Goal: Communication & Community: Answer question/provide support

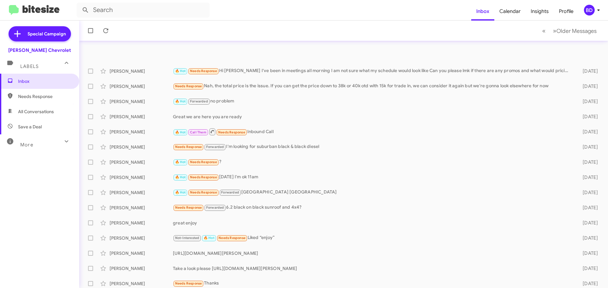
scroll to position [79, 0]
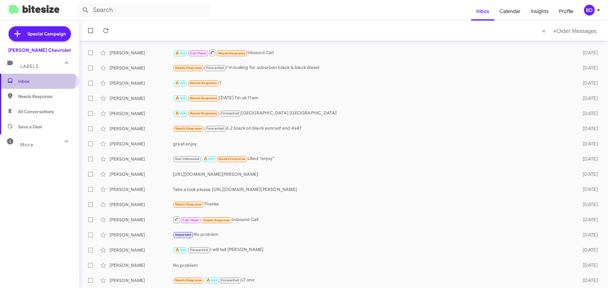
click at [27, 77] on span "Inbox" at bounding box center [39, 81] width 79 height 15
click at [36, 111] on span "All Conversations" at bounding box center [36, 112] width 36 height 6
type input "in:all-conversations"
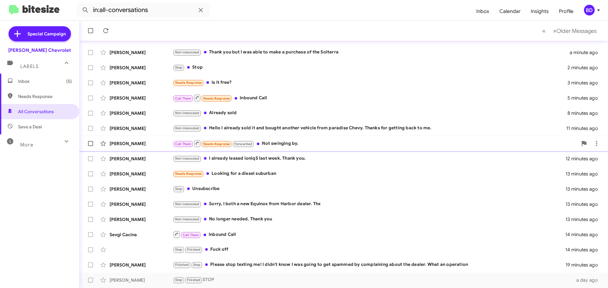
scroll to position [79, 0]
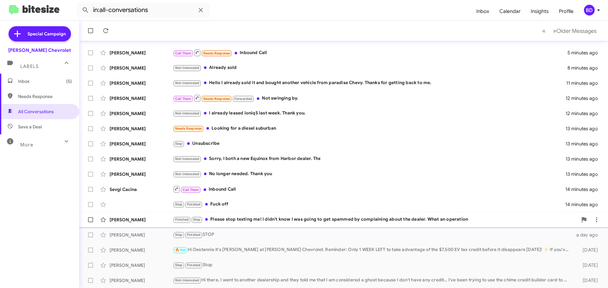
click at [339, 220] on div "Finished Stop Please stop texting me! I didn't know I was going to get spammed …" at bounding box center [375, 219] width 405 height 7
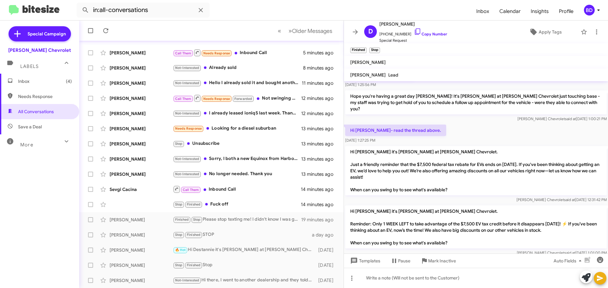
scroll to position [190, 0]
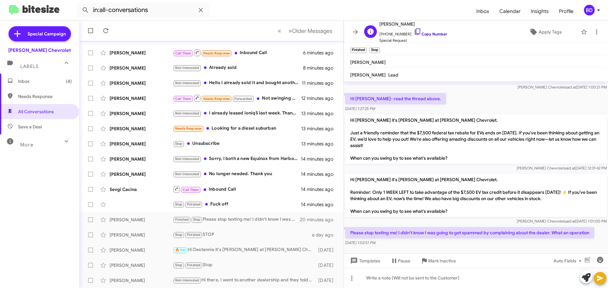
click at [425, 34] on link "Copy Number" at bounding box center [430, 34] width 33 height 5
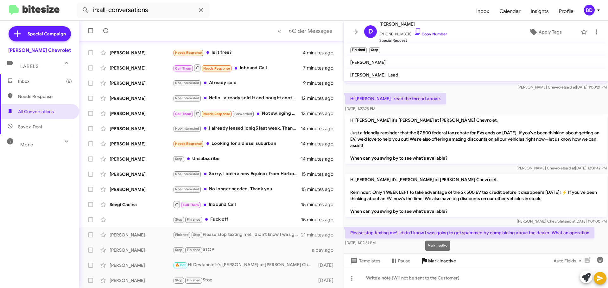
click at [437, 260] on span "Mark Inactive" at bounding box center [442, 261] width 28 height 11
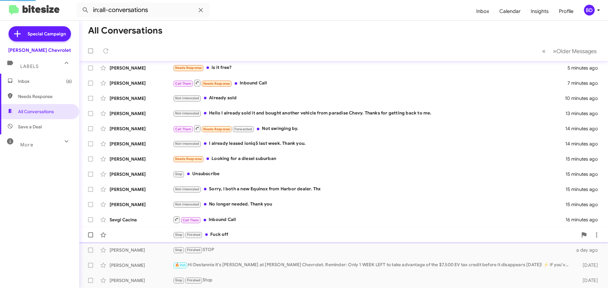
scroll to position [79, 0]
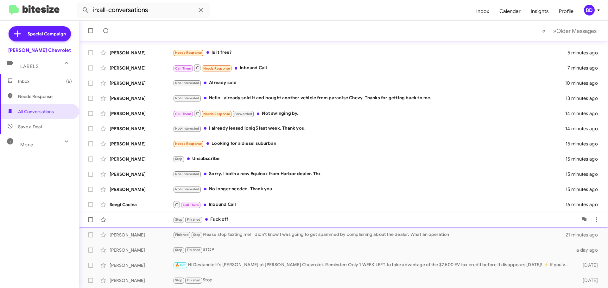
click at [221, 219] on div "Stop Finished Fuck off" at bounding box center [375, 219] width 405 height 7
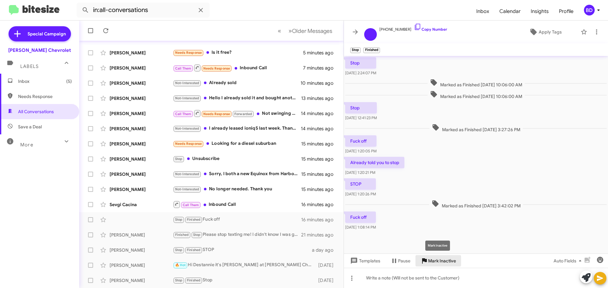
click at [443, 259] on span "Mark Inactive" at bounding box center [442, 261] width 28 height 11
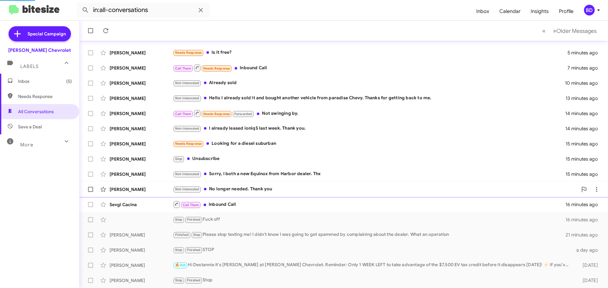
scroll to position [64, 0]
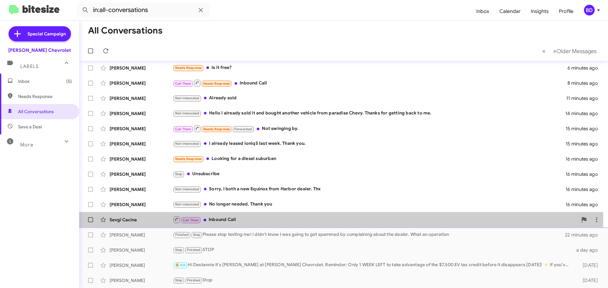
click at [229, 219] on div "Call Them Inbound Call" at bounding box center [375, 220] width 405 height 8
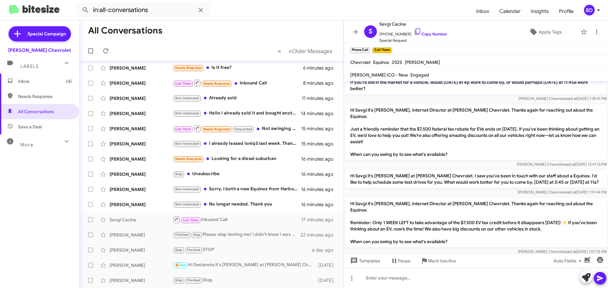
scroll to position [100, 0]
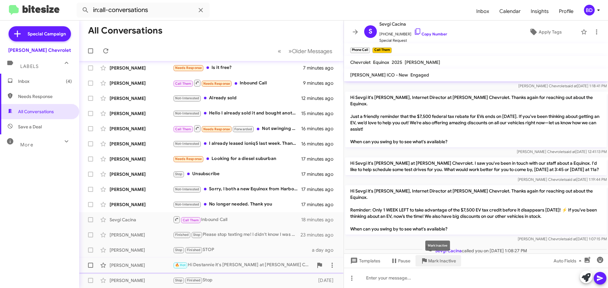
click at [435, 260] on span "Mark Inactive" at bounding box center [442, 261] width 28 height 11
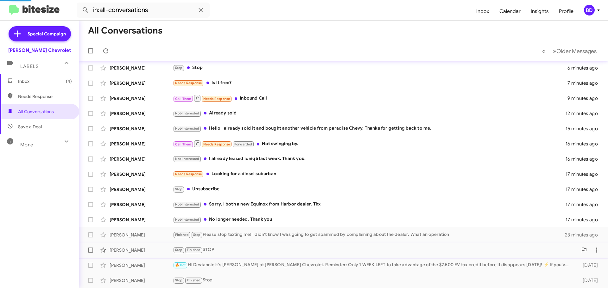
scroll to position [49, 0]
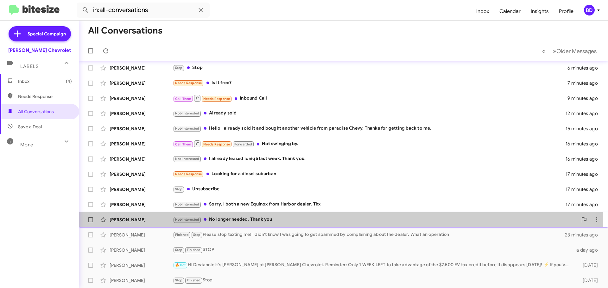
click at [238, 218] on div "Not-Interested No longer needed. Thank you" at bounding box center [375, 219] width 405 height 7
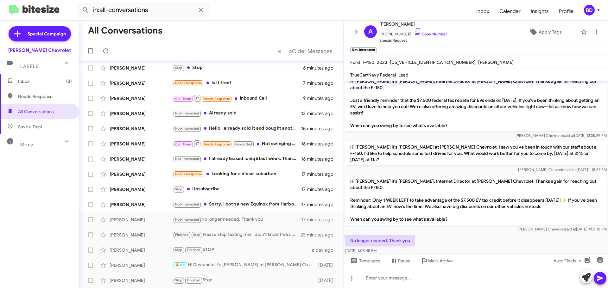
scroll to position [9, 0]
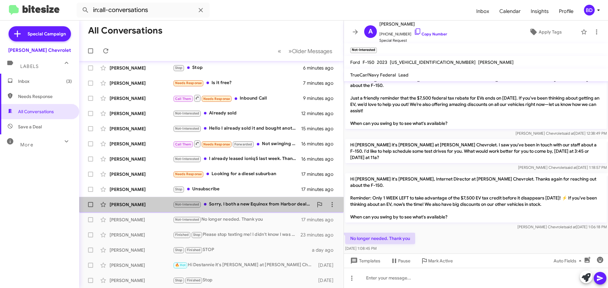
click at [239, 203] on div "Not-Interested Sorry, I both a new Equinox from Harbor dealer. Thx" at bounding box center [243, 204] width 140 height 7
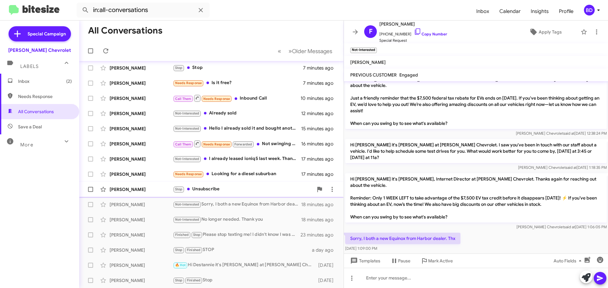
click at [209, 188] on div "Stop Unsubscribe" at bounding box center [243, 189] width 140 height 7
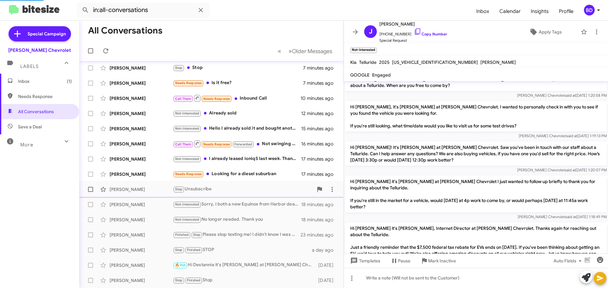
scroll to position [122, 0]
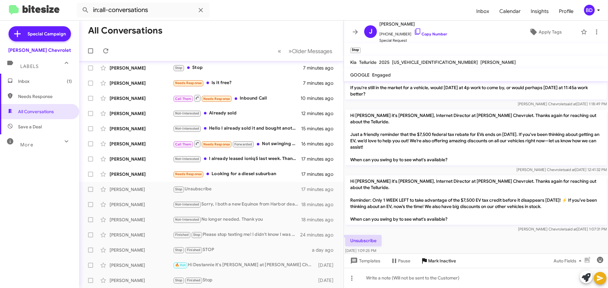
click at [438, 261] on span "Mark Inactive" at bounding box center [442, 261] width 28 height 11
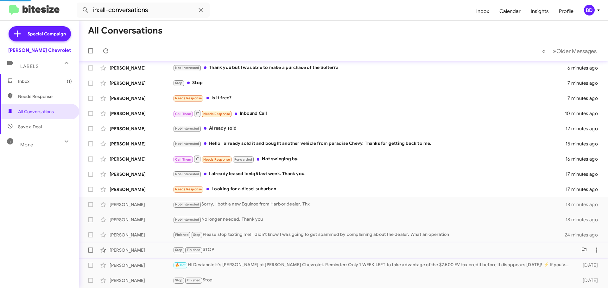
scroll to position [34, 0]
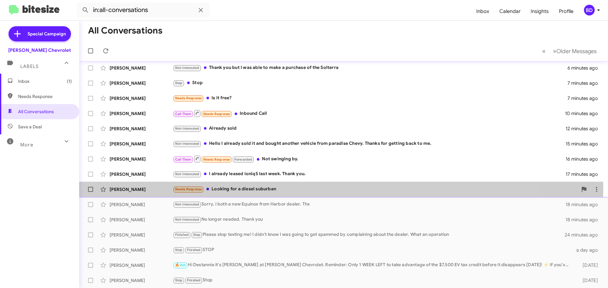
click at [249, 189] on div "Needs Response Looking for a diesel suburban" at bounding box center [375, 189] width 405 height 7
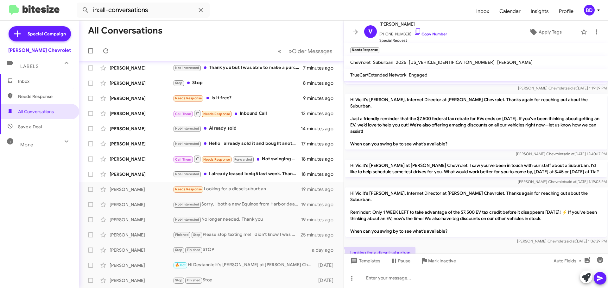
scroll to position [25, 0]
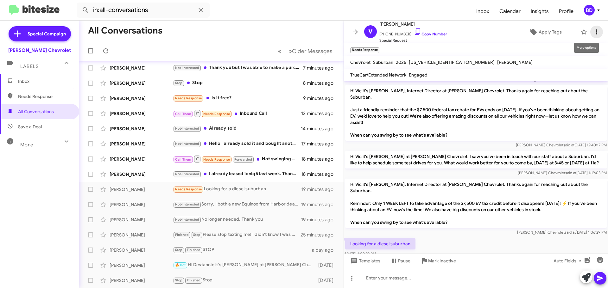
click at [593, 33] on icon at bounding box center [597, 32] width 8 height 8
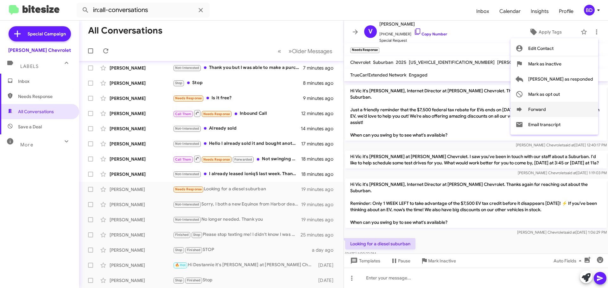
click at [523, 107] on icon at bounding box center [520, 110] width 8 height 8
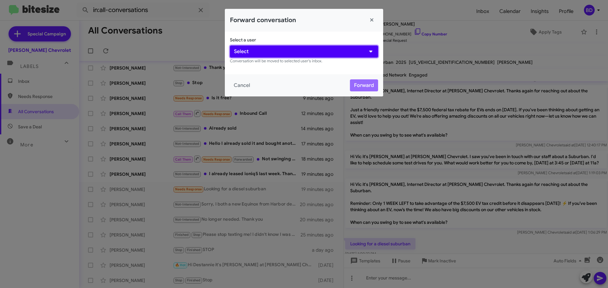
click at [276, 54] on button "Select" at bounding box center [304, 52] width 148 height 12
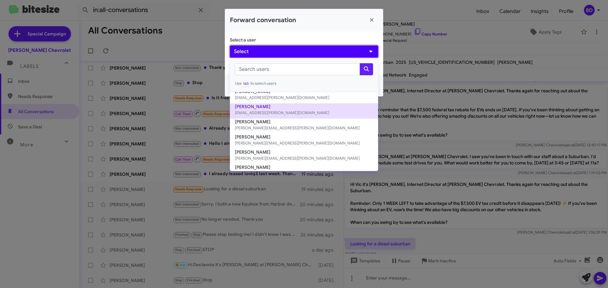
scroll to position [103, 0]
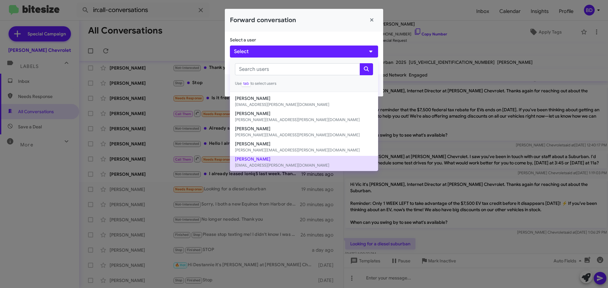
click at [273, 162] on button "[PERSON_NAME] [EMAIL_ADDRESS][PERSON_NAME][DOMAIN_NAME]" at bounding box center [304, 163] width 148 height 15
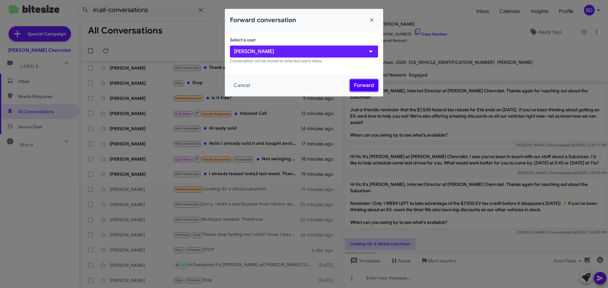
click at [359, 85] on button "Forward" at bounding box center [364, 85] width 28 height 12
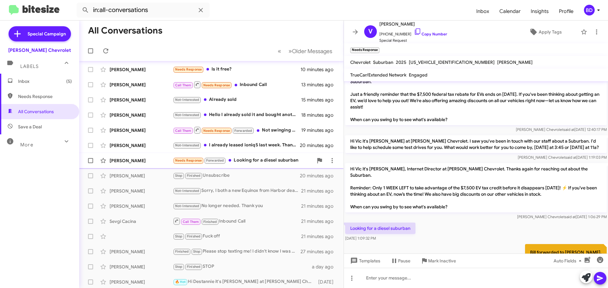
scroll to position [48, 0]
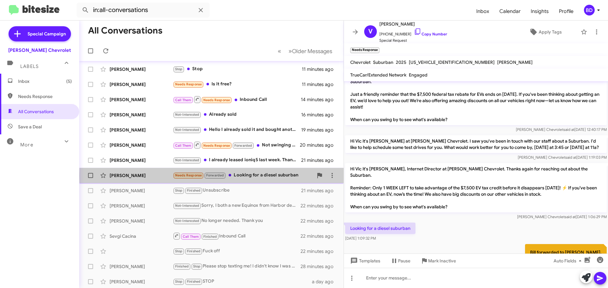
click at [263, 176] on div "Needs Response Forwarded Looking for a diesel suburban" at bounding box center [243, 175] width 140 height 7
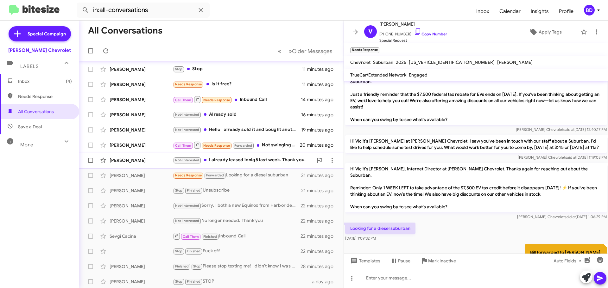
click at [271, 161] on div "Not-Interested I already leased ioniq5 last week. Thank you." at bounding box center [243, 160] width 140 height 7
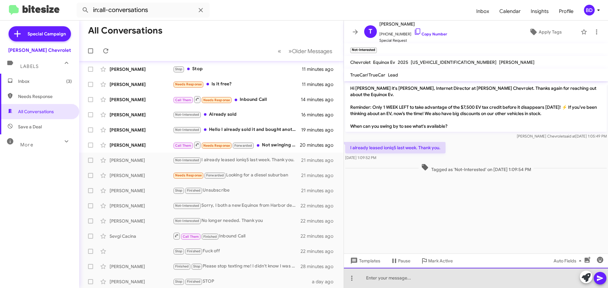
click at [400, 281] on div at bounding box center [476, 278] width 264 height 20
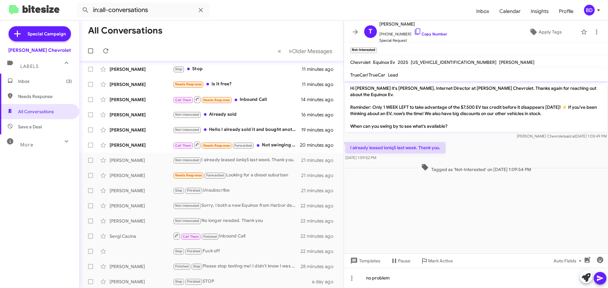
click at [601, 280] on icon at bounding box center [600, 279] width 8 height 8
click at [269, 145] on div "Call Them Needs Response Forwarded Not swinging by." at bounding box center [243, 145] width 140 height 8
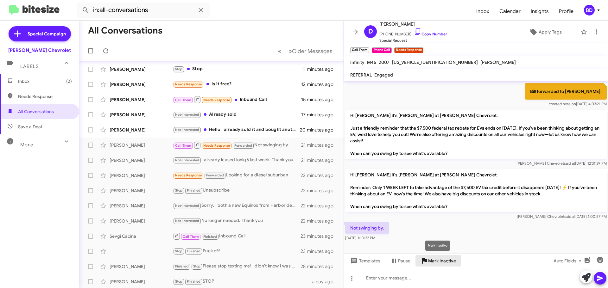
click at [438, 259] on span "Mark Inactive" at bounding box center [442, 261] width 28 height 11
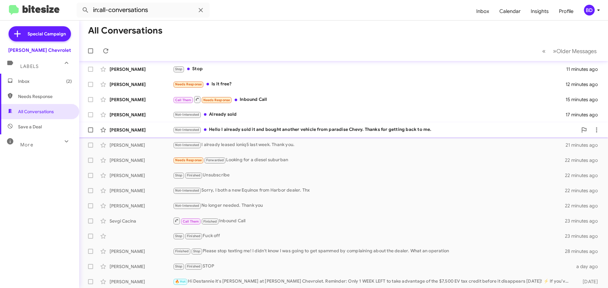
click at [250, 130] on div "Not-Interested Hello I already sold it and bought another vehicle from paradise…" at bounding box center [375, 129] width 405 height 7
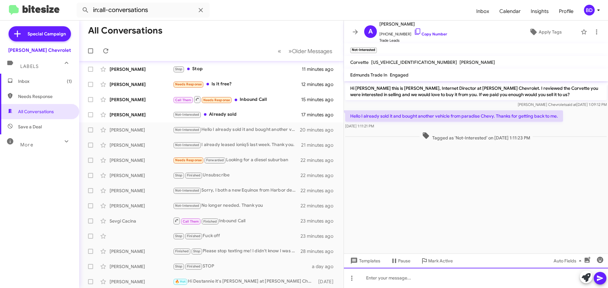
click at [396, 281] on div at bounding box center [476, 278] width 264 height 20
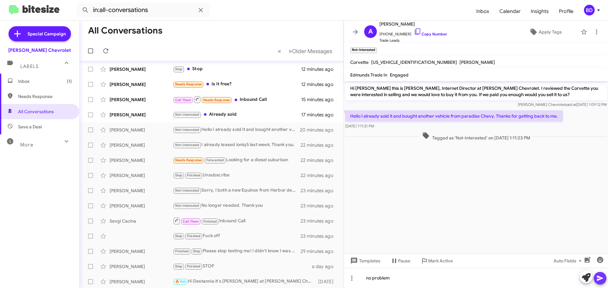
click at [598, 279] on icon at bounding box center [600, 278] width 6 height 5
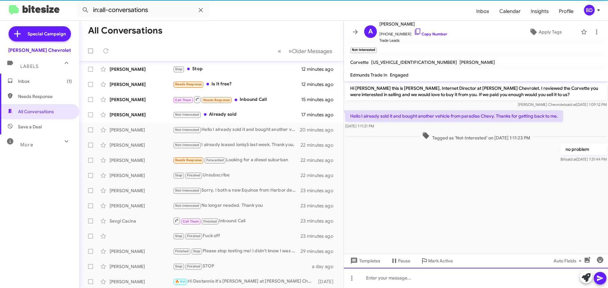
scroll to position [63, 0]
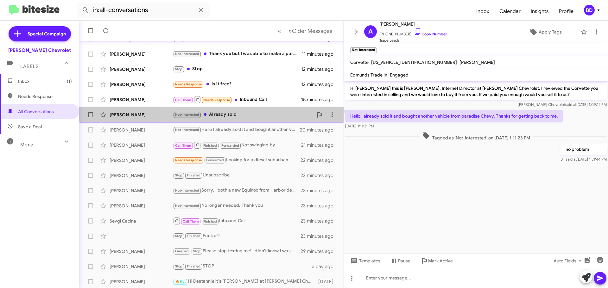
click at [224, 112] on div "Not-Interested Already sold" at bounding box center [243, 114] width 140 height 7
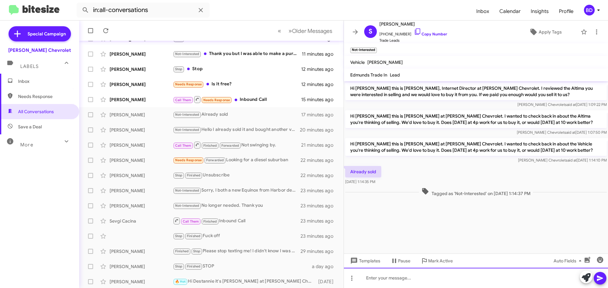
click at [403, 280] on div at bounding box center [476, 278] width 264 height 20
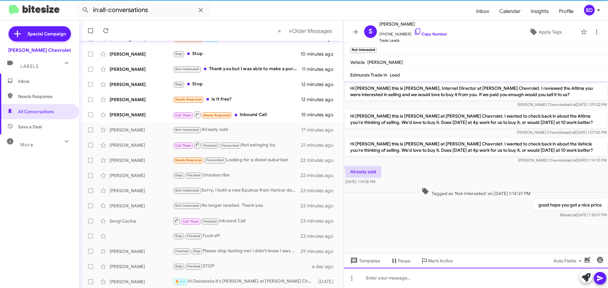
scroll to position [78, 0]
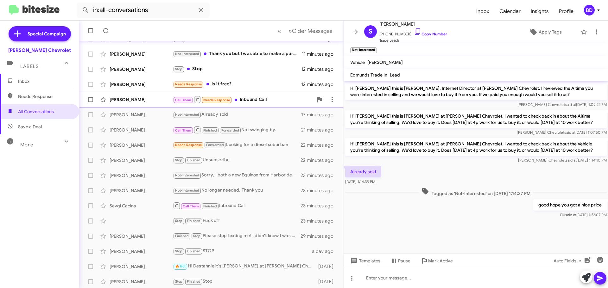
click at [245, 98] on div "Call Them Needs Response Inbound Call" at bounding box center [243, 100] width 140 height 8
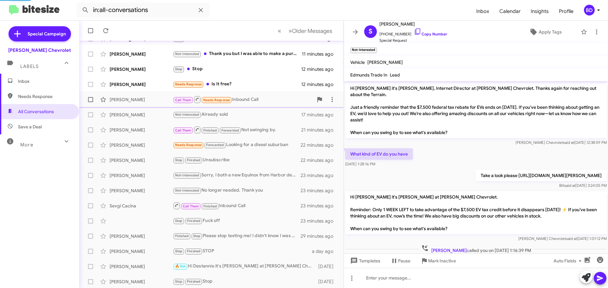
scroll to position [16, 0]
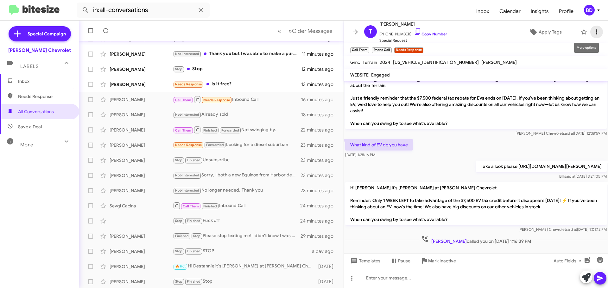
click at [593, 30] on icon at bounding box center [597, 32] width 8 height 8
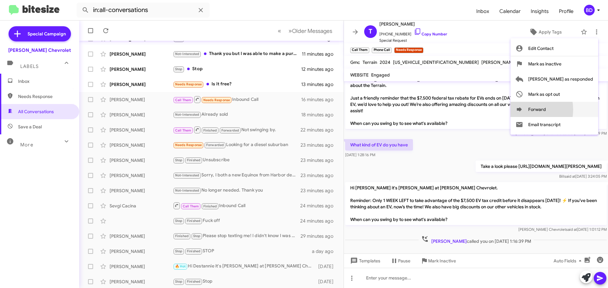
click at [522, 110] on icon at bounding box center [519, 109] width 5 height 4
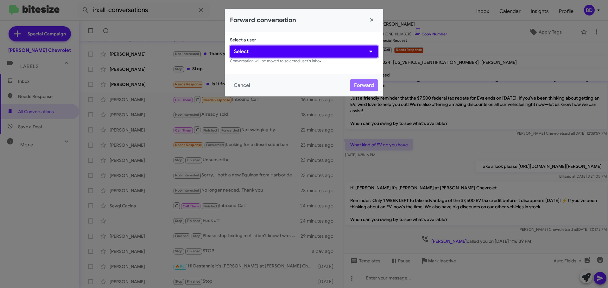
click at [264, 49] on button "Select" at bounding box center [304, 52] width 148 height 12
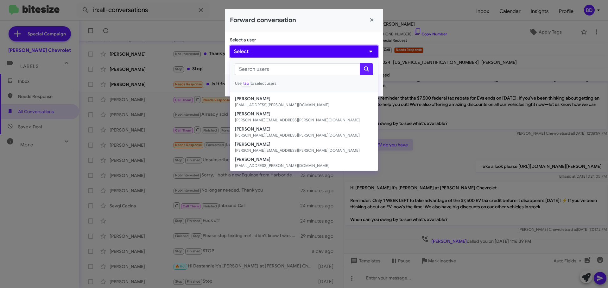
scroll to position [103, 0]
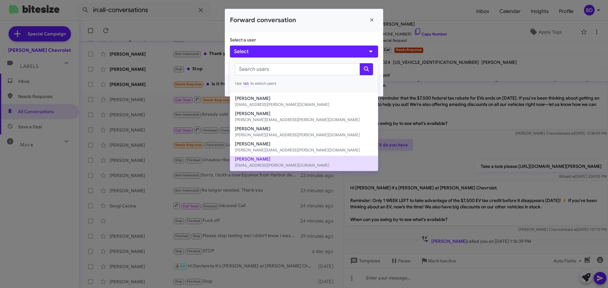
click at [269, 159] on button "[PERSON_NAME] [EMAIL_ADDRESS][PERSON_NAME][DOMAIN_NAME]" at bounding box center [304, 163] width 148 height 15
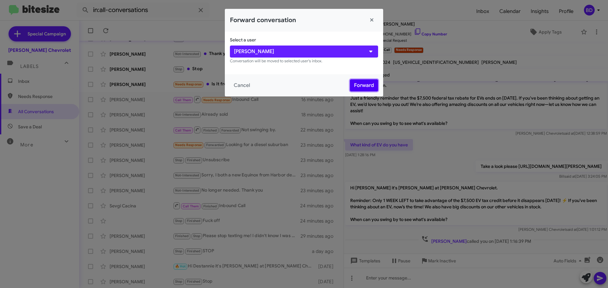
click at [358, 84] on button "Forward" at bounding box center [364, 85] width 28 height 12
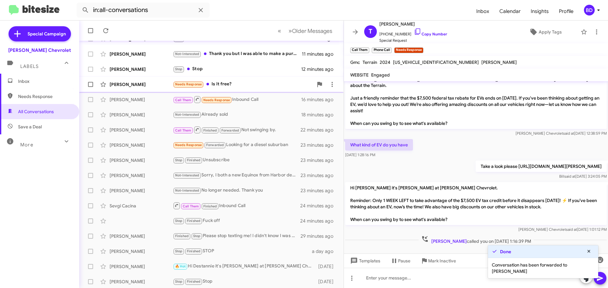
click at [215, 85] on div "Needs Response Is it free?" at bounding box center [243, 84] width 140 height 7
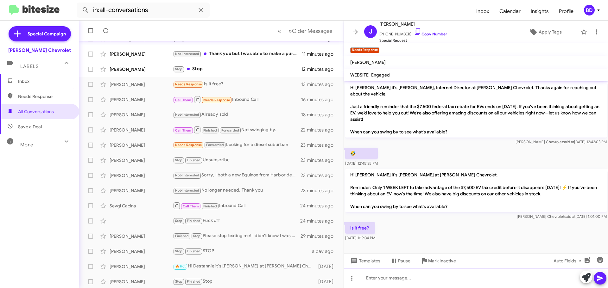
click at [382, 279] on div at bounding box center [476, 278] width 264 height 20
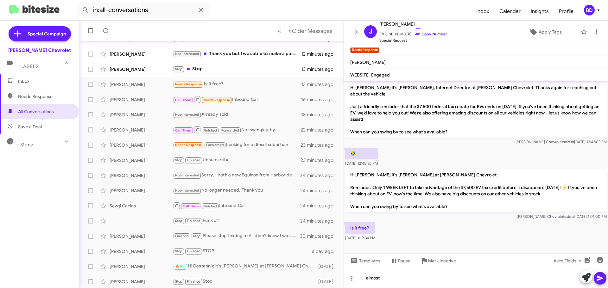
click at [602, 279] on icon at bounding box center [600, 278] width 6 height 5
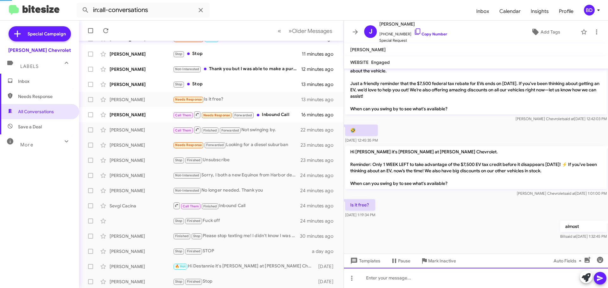
scroll to position [79, 0]
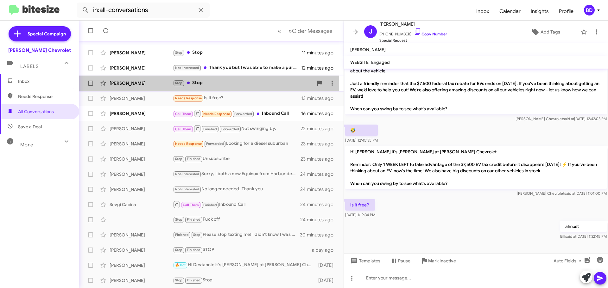
click at [199, 83] on div "Stop Stop" at bounding box center [243, 82] width 140 height 7
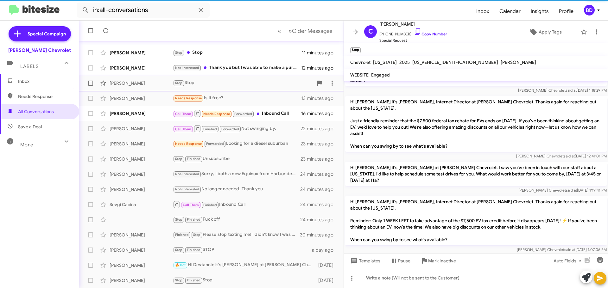
scroll to position [74, 0]
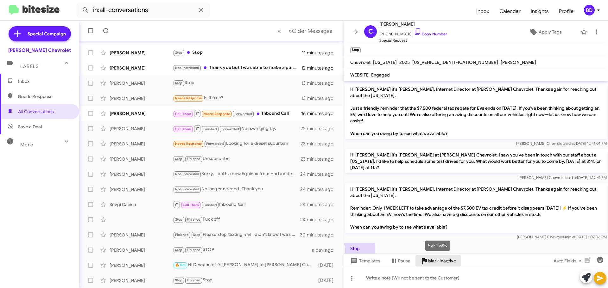
click at [438, 261] on span "Mark Inactive" at bounding box center [442, 261] width 28 height 11
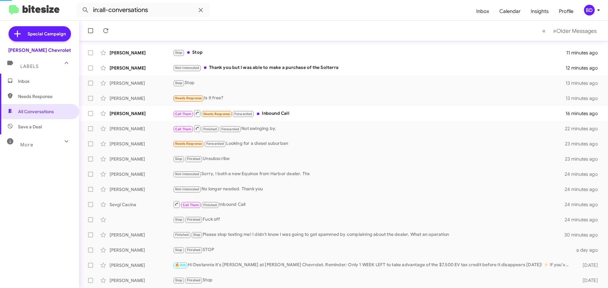
scroll to position [64, 0]
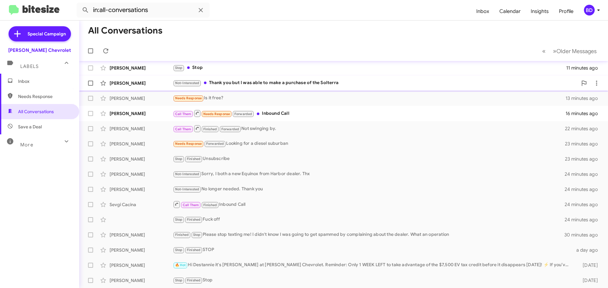
click at [244, 84] on div "Not-Interested Thank you but I was able to make a purchase of the Solterra" at bounding box center [375, 82] width 405 height 7
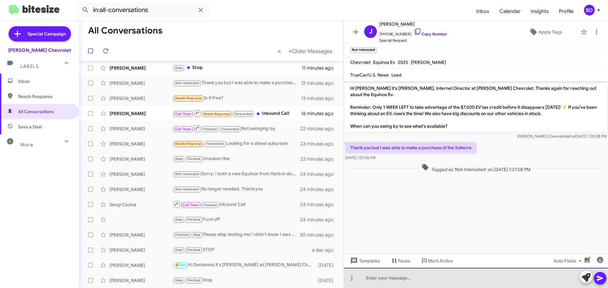
click at [400, 280] on div at bounding box center [476, 278] width 264 height 20
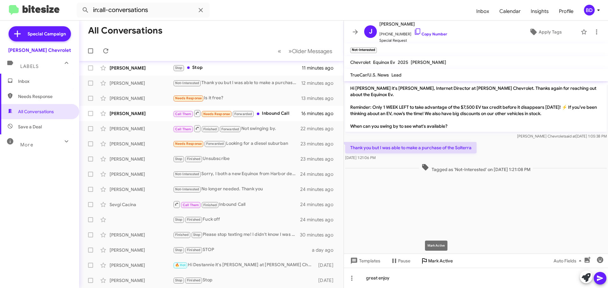
click at [439, 263] on span "Mark Active" at bounding box center [440, 261] width 25 height 11
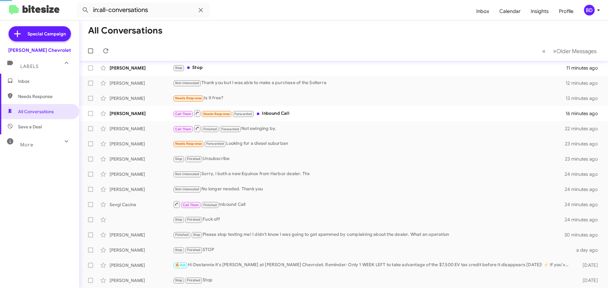
scroll to position [49, 0]
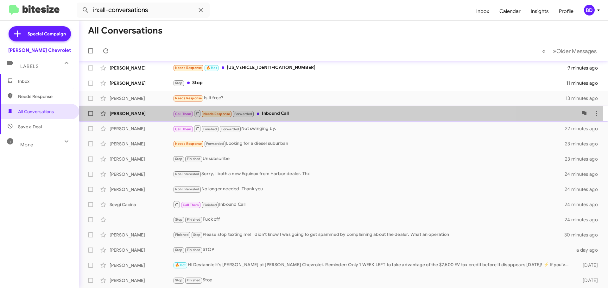
click at [278, 111] on div "Call Them Needs Response Forwarded Inbound Call" at bounding box center [375, 114] width 405 height 8
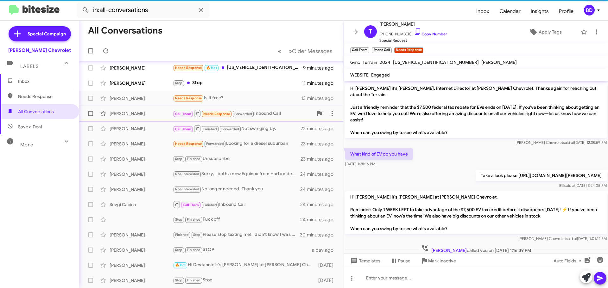
scroll to position [31, 0]
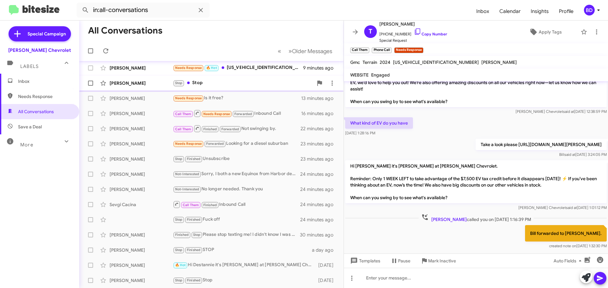
click at [192, 85] on div "Stop Stop" at bounding box center [243, 82] width 140 height 7
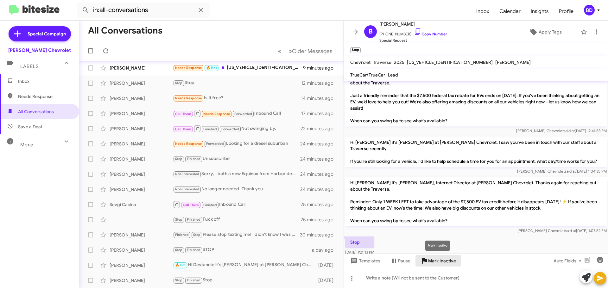
click at [448, 262] on span "Mark Inactive" at bounding box center [442, 261] width 28 height 11
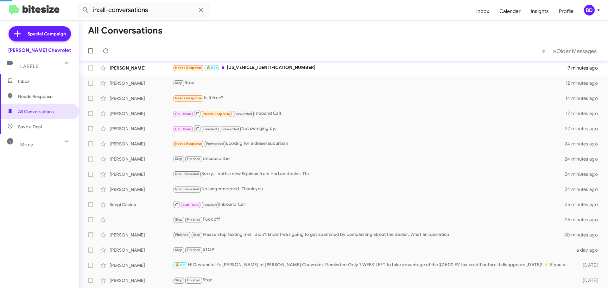
scroll to position [34, 0]
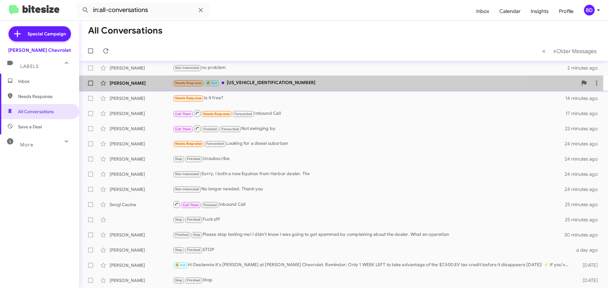
click at [123, 79] on div "[PERSON_NAME] Needs Response 🔥 Hot [US_VEHICLE_IDENTIFICATION_NUMBER] 9 minutes…" at bounding box center [343, 83] width 519 height 13
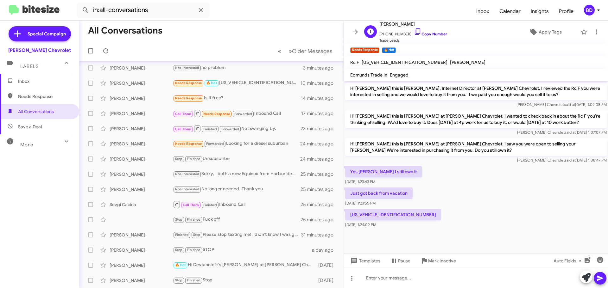
click at [428, 34] on link "Copy Number" at bounding box center [430, 34] width 33 height 5
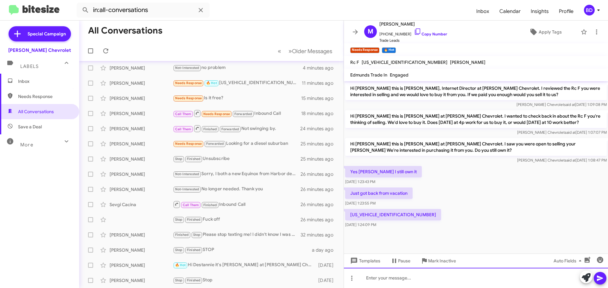
click at [401, 279] on div at bounding box center [476, 278] width 264 height 20
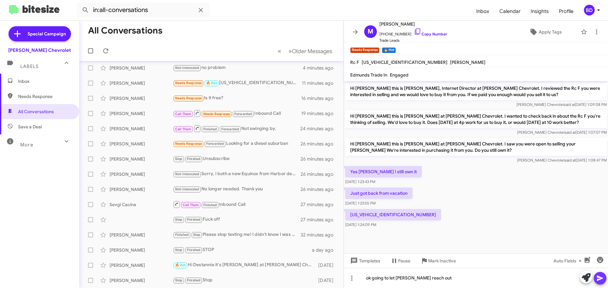
click at [599, 278] on icon at bounding box center [600, 278] width 6 height 5
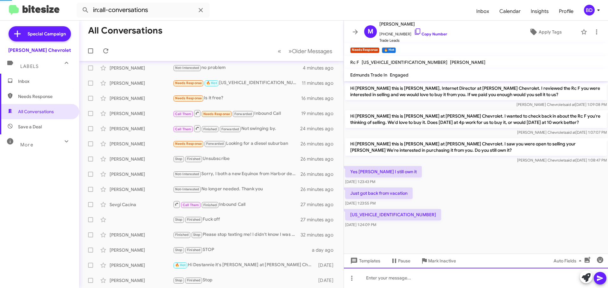
scroll to position [8, 0]
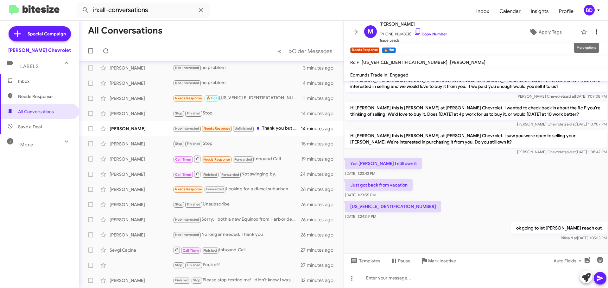
click at [596, 34] on icon at bounding box center [596, 31] width 1 height 5
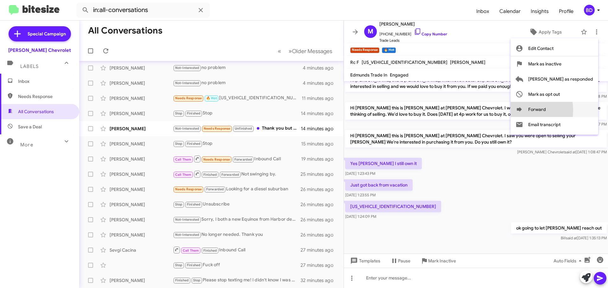
click at [522, 110] on icon at bounding box center [519, 109] width 5 height 4
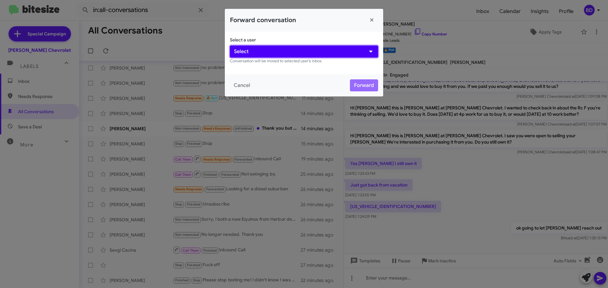
click at [262, 53] on button "Select" at bounding box center [304, 52] width 148 height 12
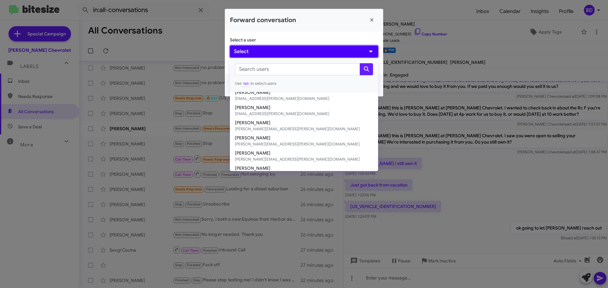
scroll to position [95, 0]
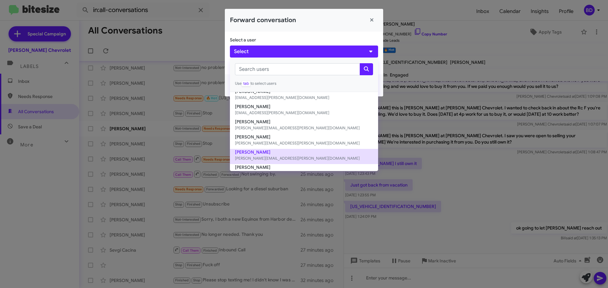
click at [255, 154] on button "[PERSON_NAME] [PERSON_NAME][EMAIL_ADDRESS][PERSON_NAME][DOMAIN_NAME]" at bounding box center [304, 156] width 148 height 15
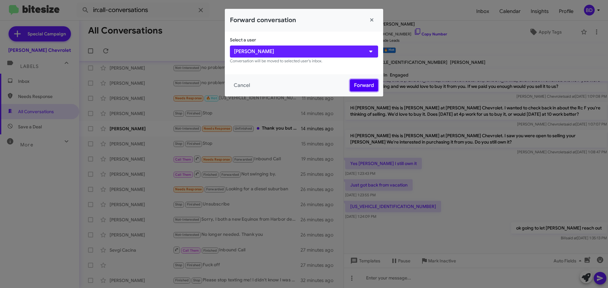
click at [361, 86] on button "Forward" at bounding box center [364, 85] width 28 height 12
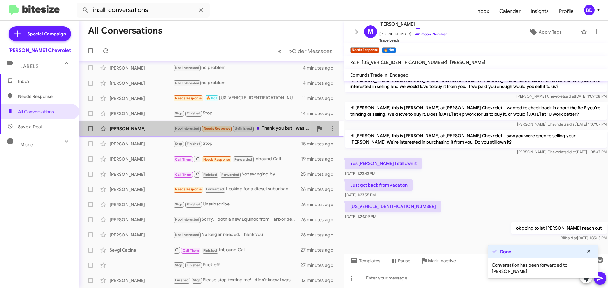
click at [124, 129] on div "[PERSON_NAME]" at bounding box center [141, 129] width 63 height 6
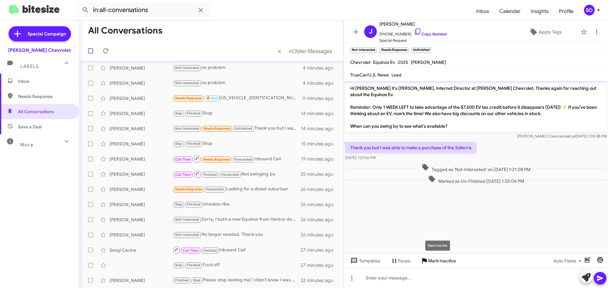
click at [435, 262] on span "Mark Inactive" at bounding box center [442, 261] width 28 height 11
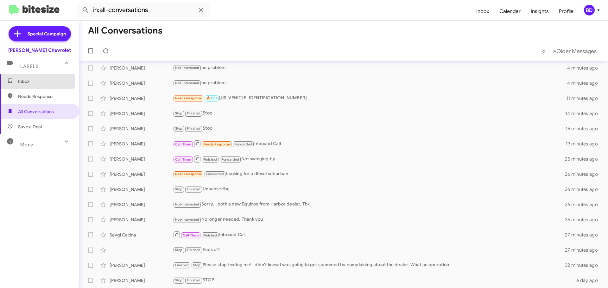
click at [27, 84] on span "Inbox" at bounding box center [45, 81] width 54 height 6
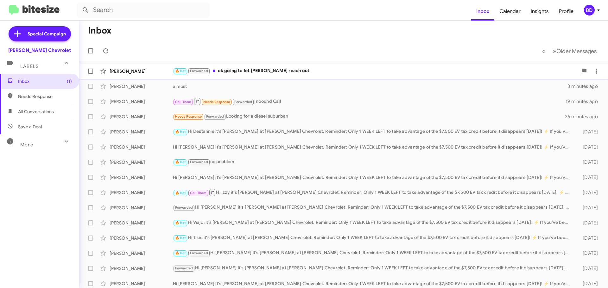
click at [268, 71] on div "🔥 Hot Forwarded ok going to let [PERSON_NAME] reach out" at bounding box center [375, 70] width 405 height 7
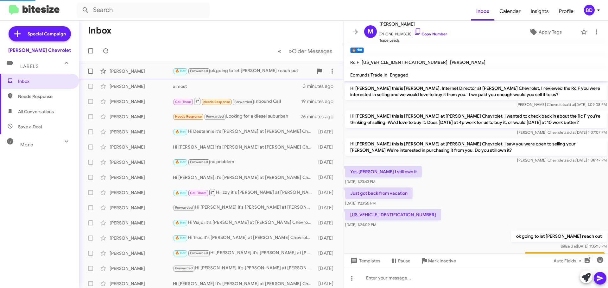
scroll to position [24, 0]
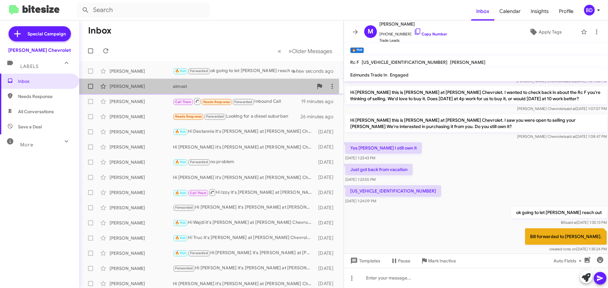
click at [199, 86] on div "almost" at bounding box center [243, 86] width 140 height 6
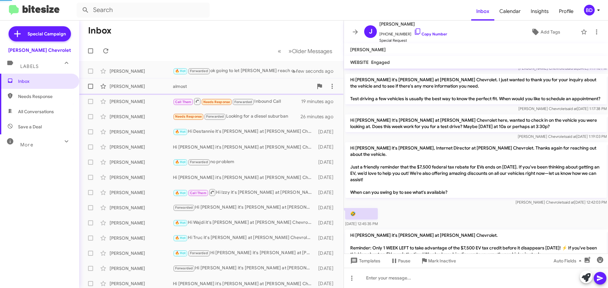
scroll to position [107, 0]
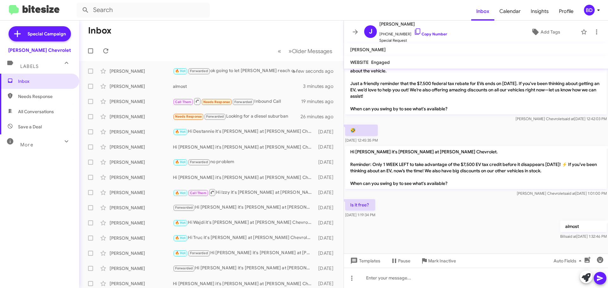
click at [19, 111] on span "All Conversations" at bounding box center [36, 112] width 36 height 6
type input "in:all-conversations"
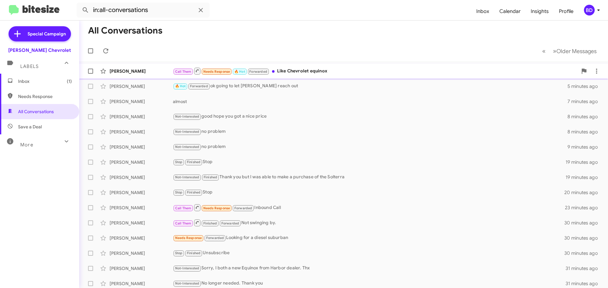
click at [301, 71] on div "Call Them Needs Response 🔥 Hot Forwarded Like Chevrolet equinox" at bounding box center [375, 71] width 405 height 8
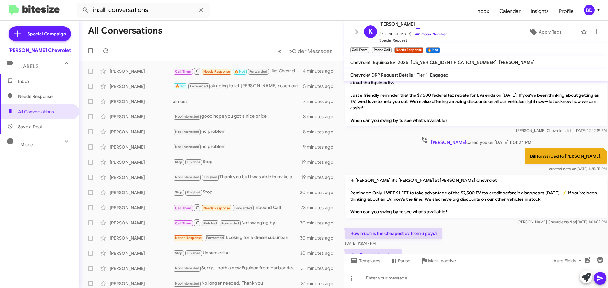
scroll to position [330, 0]
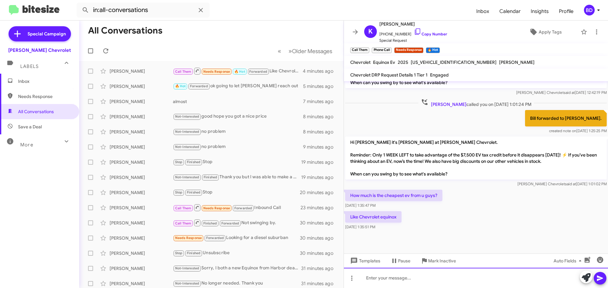
click at [383, 278] on div at bounding box center [476, 278] width 264 height 20
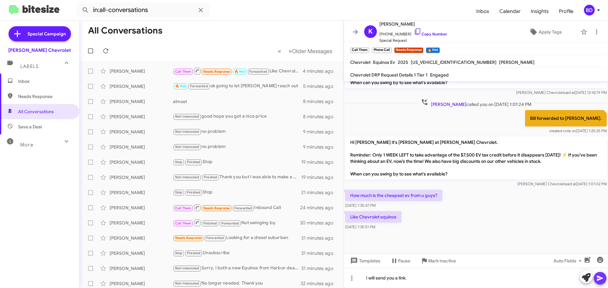
click at [599, 282] on icon at bounding box center [600, 279] width 8 height 8
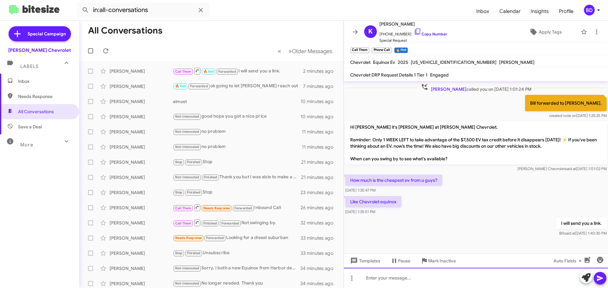
scroll to position [353, 0]
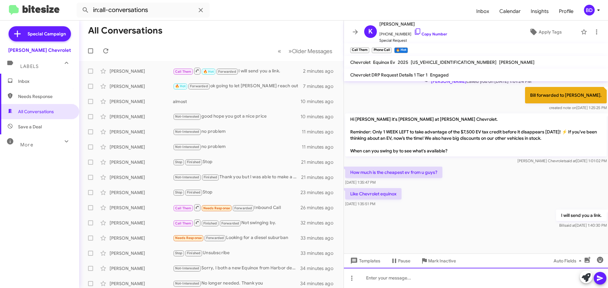
click at [387, 280] on div at bounding box center [476, 278] width 264 height 20
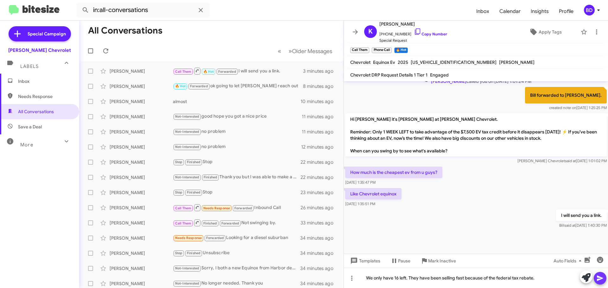
click at [597, 280] on icon at bounding box center [600, 278] width 6 height 5
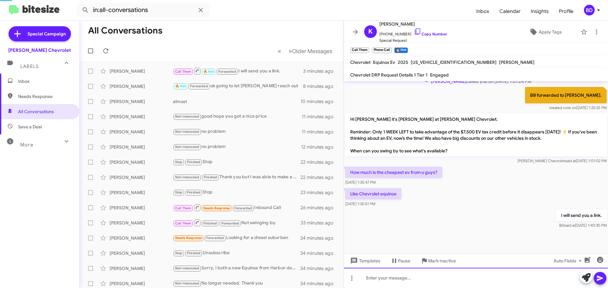
scroll to position [0, 0]
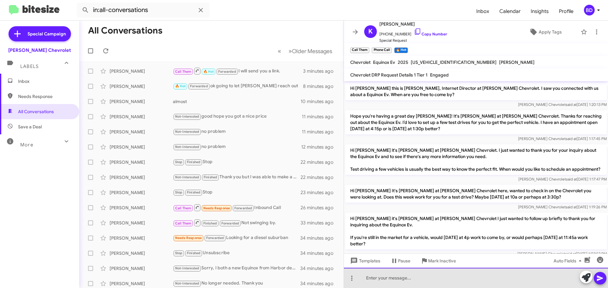
click at [390, 280] on div at bounding box center [476, 278] width 264 height 20
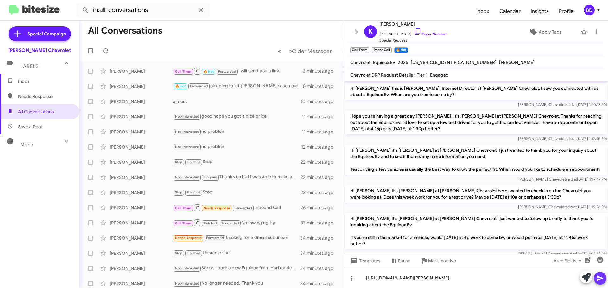
click at [601, 280] on icon at bounding box center [600, 278] width 6 height 5
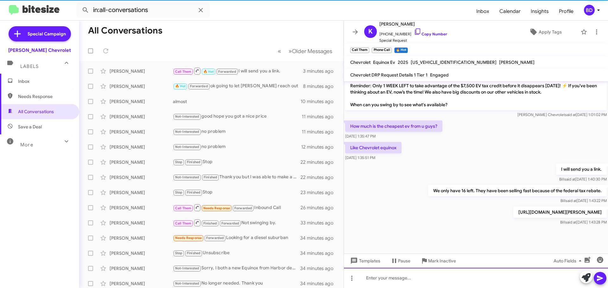
scroll to position [412, 0]
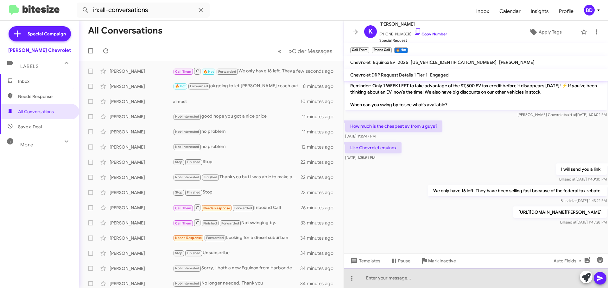
click at [414, 281] on div at bounding box center [476, 278] width 264 height 20
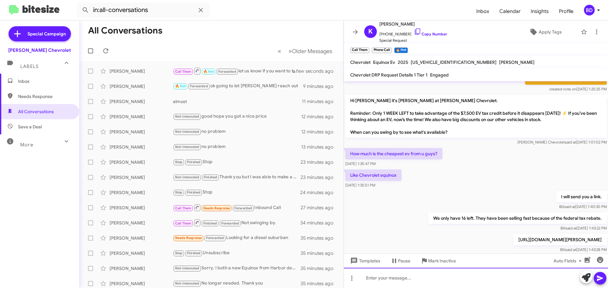
scroll to position [403, 0]
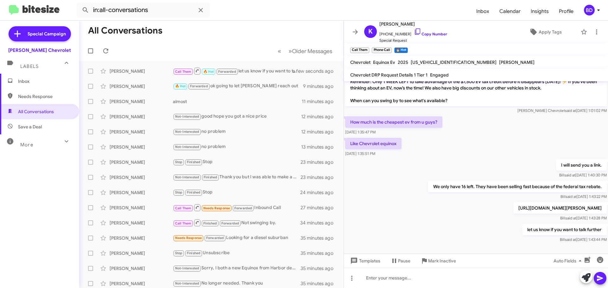
click at [34, 81] on span "Inbox" at bounding box center [45, 81] width 54 height 6
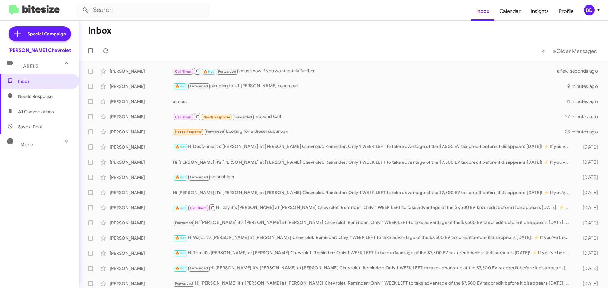
click at [29, 112] on span "All Conversations" at bounding box center [36, 112] width 36 height 6
type input "in:all-conversations"
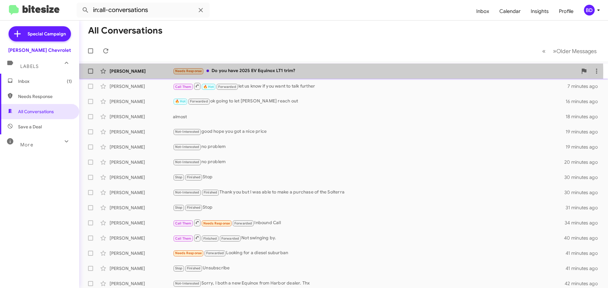
click at [274, 73] on div "Needs Response Do you have 2025 EV Equinox LT1 trim?" at bounding box center [375, 70] width 405 height 7
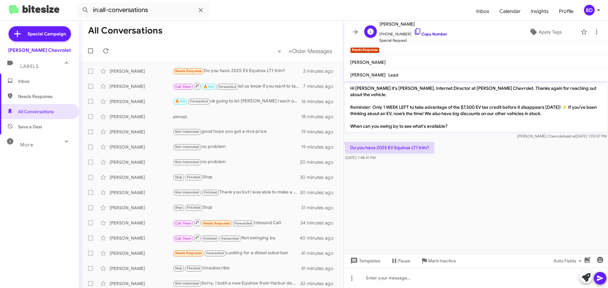
click at [430, 33] on link "Copy Number" at bounding box center [430, 34] width 33 height 5
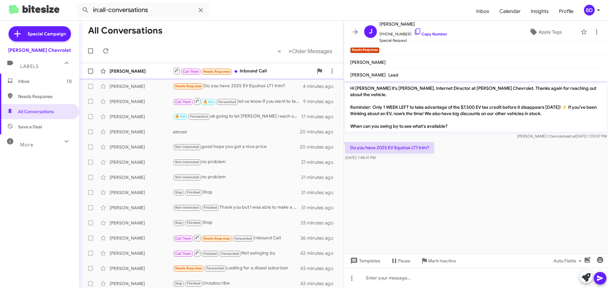
click at [245, 71] on div "Call Them Needs Response Inbound Call" at bounding box center [243, 71] width 140 height 8
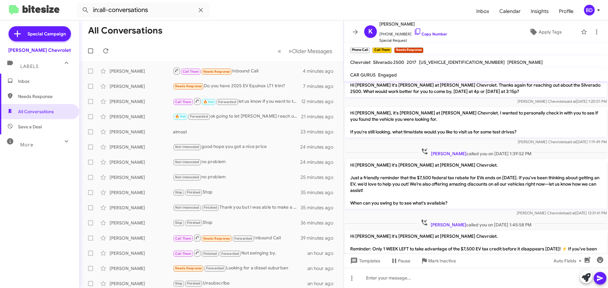
scroll to position [21, 0]
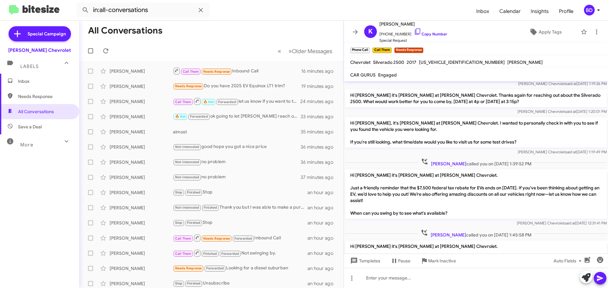
click at [29, 79] on span "Inbox" at bounding box center [45, 81] width 54 height 6
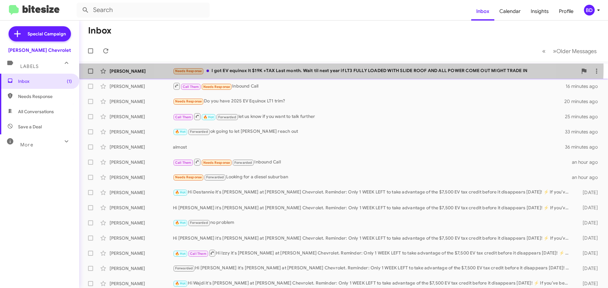
click at [339, 67] on div "[PERSON_NAME] Needs Response I got EV equinox lt $19K +TAX Last month. Wait til…" at bounding box center [343, 71] width 519 height 13
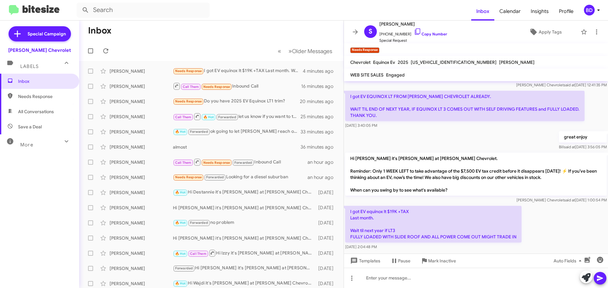
scroll to position [158, 0]
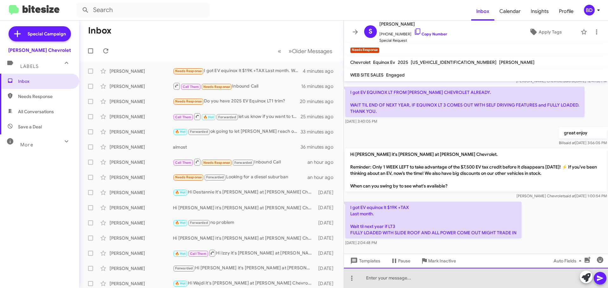
click at [400, 282] on div at bounding box center [476, 278] width 264 height 20
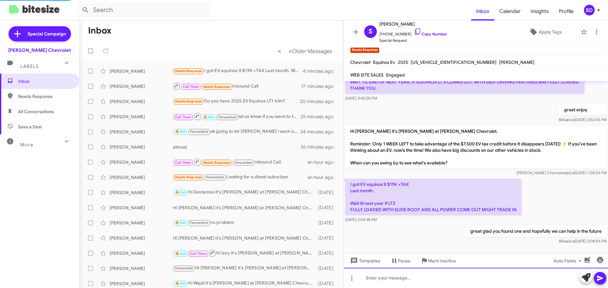
scroll to position [168, 0]
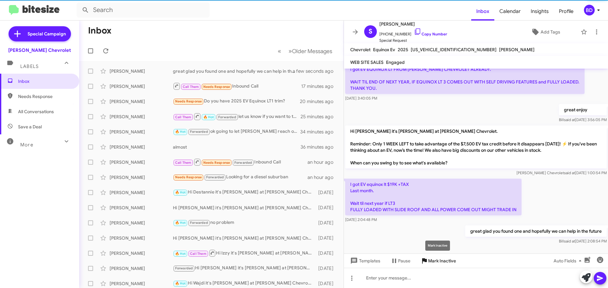
click at [438, 263] on span "Mark Inactive" at bounding box center [442, 261] width 28 height 11
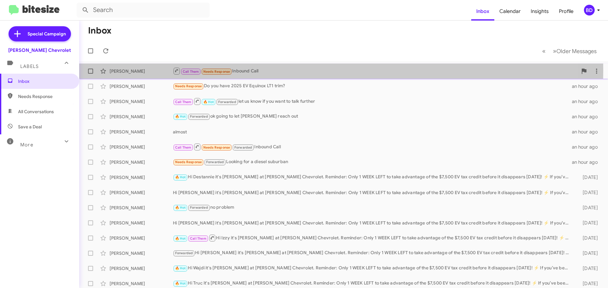
click at [269, 71] on div "Call Them Needs Response Inbound Call" at bounding box center [375, 71] width 405 height 8
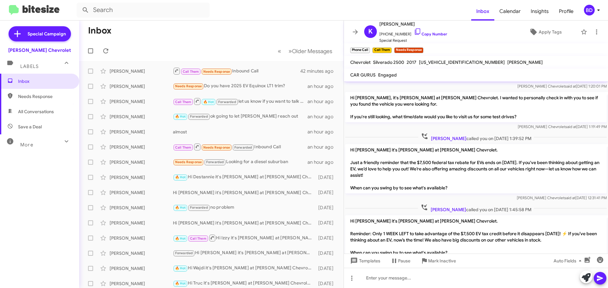
scroll to position [84, 0]
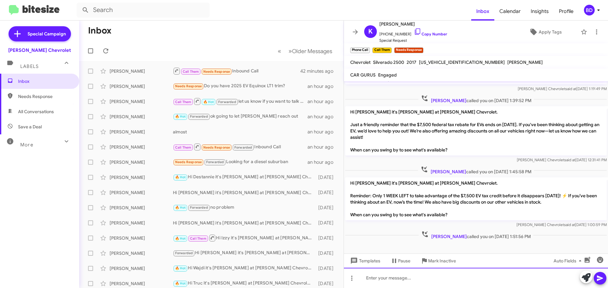
click at [403, 281] on div at bounding box center [476, 278] width 264 height 20
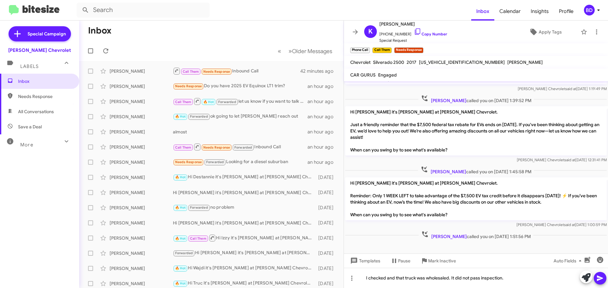
click at [599, 278] on icon at bounding box center [600, 278] width 6 height 5
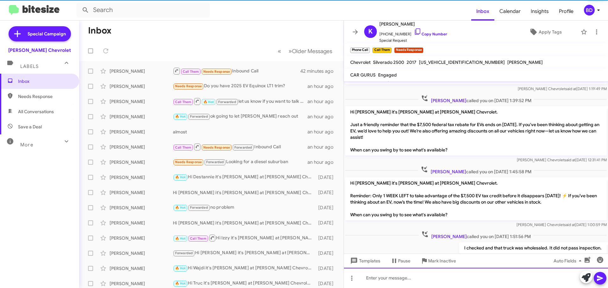
scroll to position [0, 0]
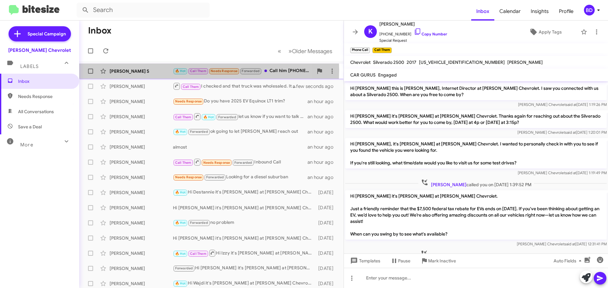
click at [124, 70] on div "[PERSON_NAME] S" at bounding box center [141, 71] width 63 height 6
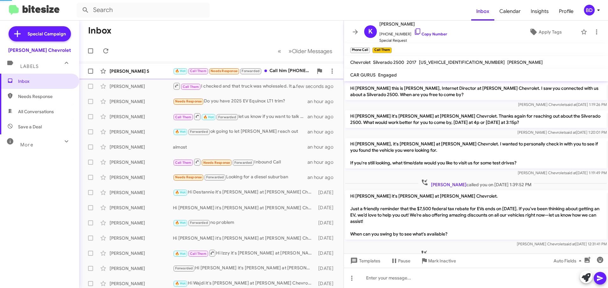
scroll to position [142, 0]
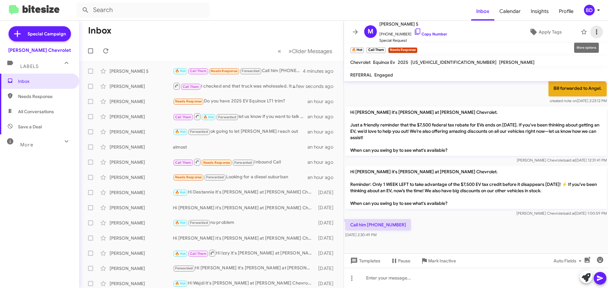
click at [596, 31] on icon at bounding box center [596, 31] width 1 height 5
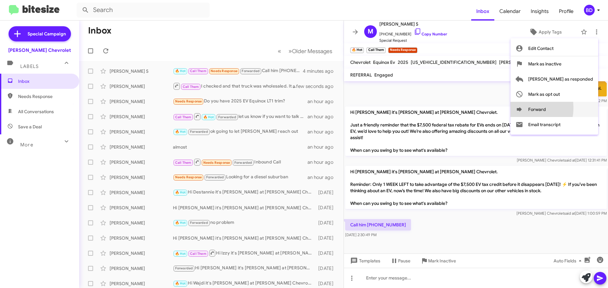
click at [523, 108] on icon at bounding box center [520, 110] width 8 height 8
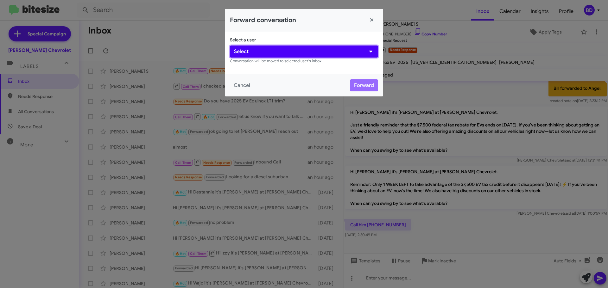
click at [277, 50] on button "Select" at bounding box center [304, 52] width 148 height 12
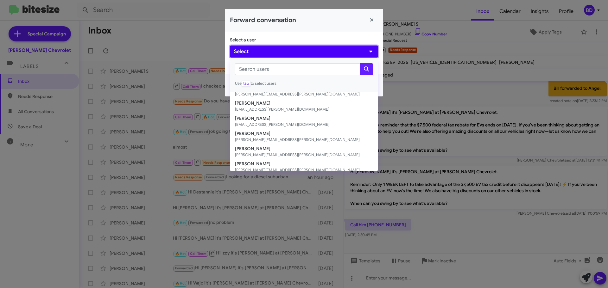
scroll to position [103, 0]
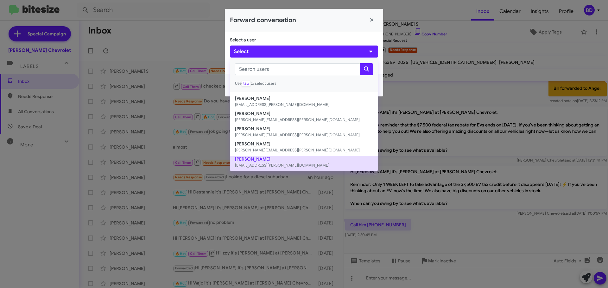
click at [272, 163] on small "[EMAIL_ADDRESS][PERSON_NAME][DOMAIN_NAME]" at bounding box center [304, 165] width 138 height 6
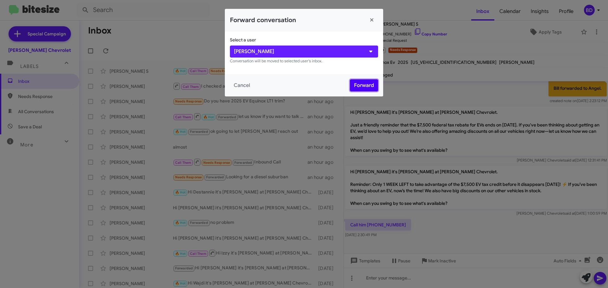
click at [364, 81] on button "Forward" at bounding box center [364, 85] width 28 height 12
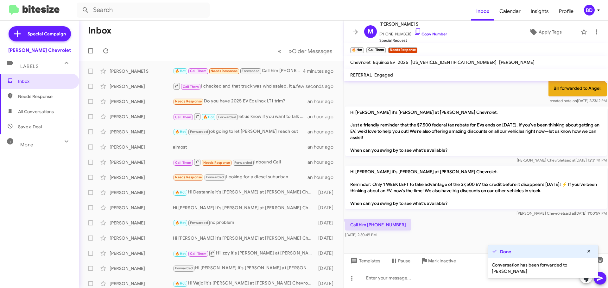
click at [41, 114] on span "All Conversations" at bounding box center [36, 112] width 36 height 6
type input "in:all-conversations"
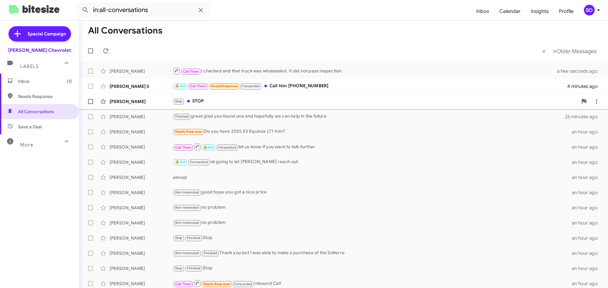
click at [201, 103] on div "Stop STOP" at bounding box center [375, 101] width 405 height 7
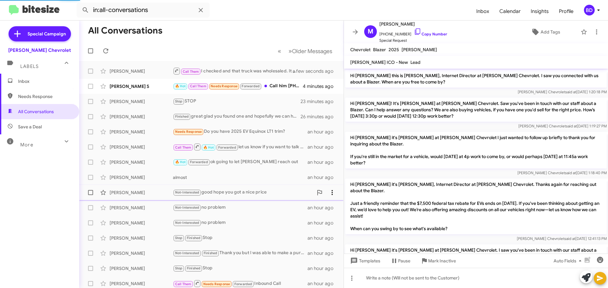
scroll to position [97, 0]
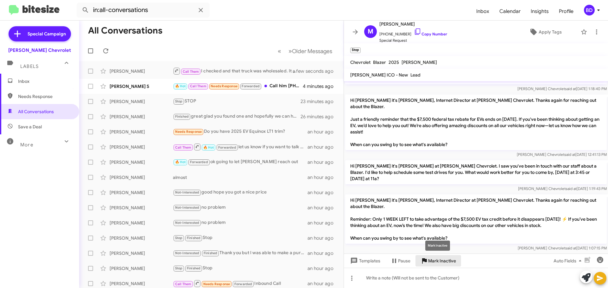
click at [438, 261] on span "Mark Inactive" at bounding box center [442, 261] width 28 height 11
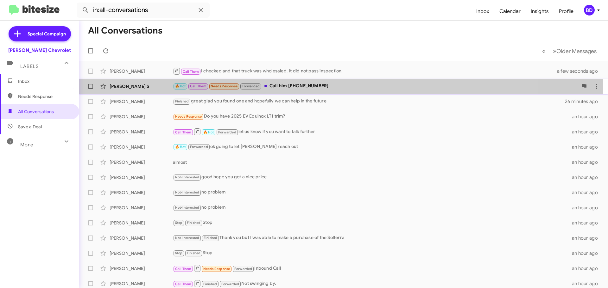
click at [289, 86] on div "🔥 Hot Call Them Needs Response Forwarded Call him [PHONE_NUMBER]" at bounding box center [375, 86] width 405 height 7
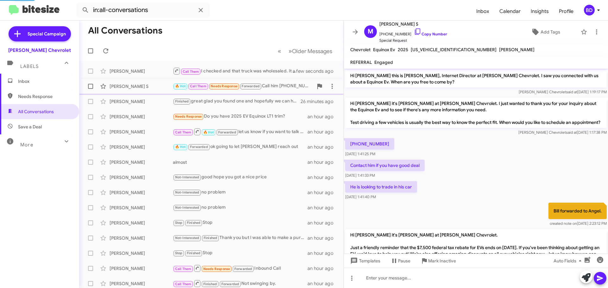
scroll to position [157, 0]
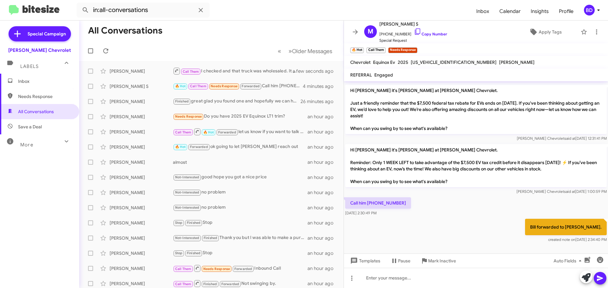
click at [25, 81] on span "Inbox" at bounding box center [45, 81] width 54 height 6
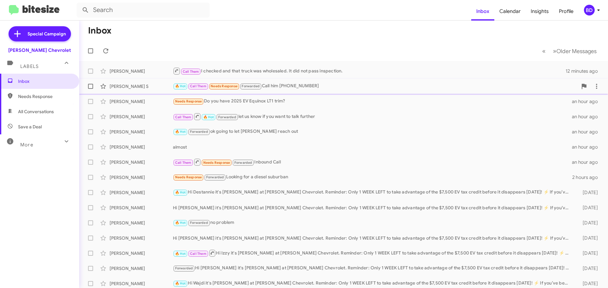
click at [288, 83] on div "🔥 Hot Call Them Needs Response Forwarded Call him [PHONE_NUMBER]" at bounding box center [375, 86] width 405 height 7
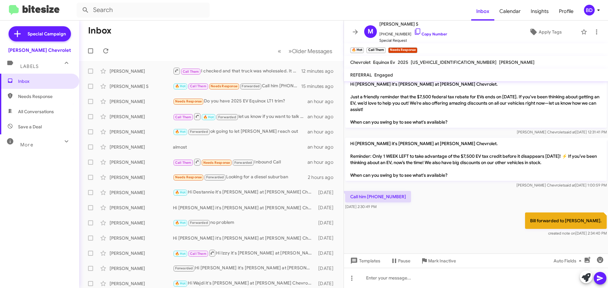
scroll to position [170, 0]
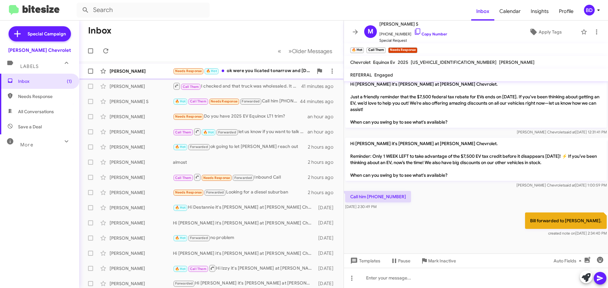
click at [258, 70] on div "Needs Response 🔥 Hot ok were you licated tonarrow and [DATE] im good between 10…" at bounding box center [243, 70] width 140 height 7
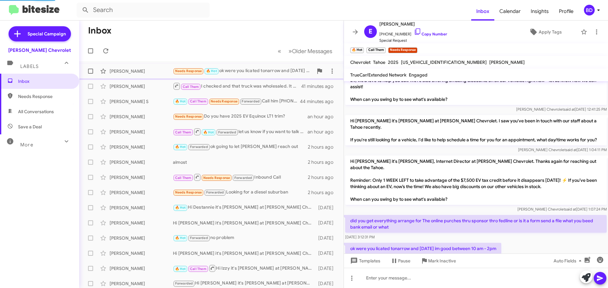
scroll to position [181, 0]
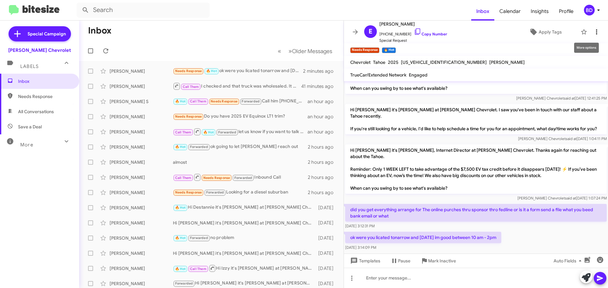
click at [593, 32] on icon at bounding box center [597, 32] width 8 height 8
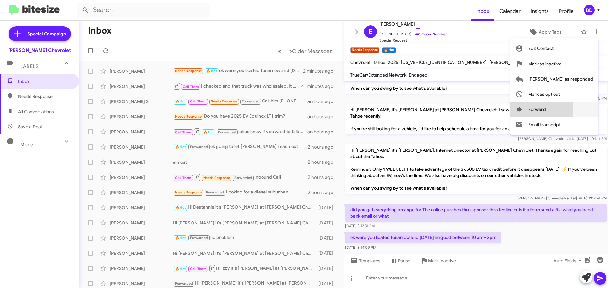
click at [522, 109] on icon at bounding box center [519, 109] width 5 height 4
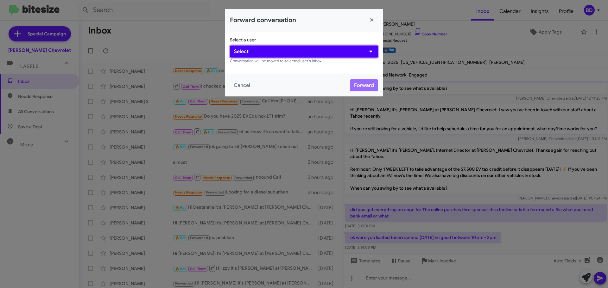
click at [257, 49] on button "Select" at bounding box center [304, 52] width 148 height 12
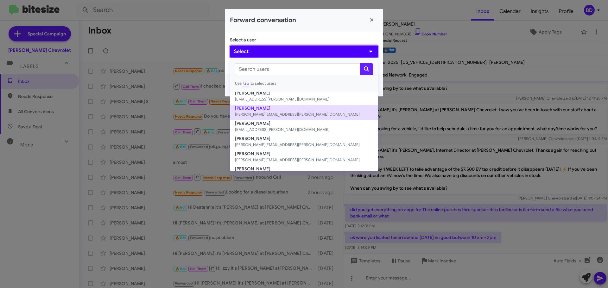
scroll to position [32, 0]
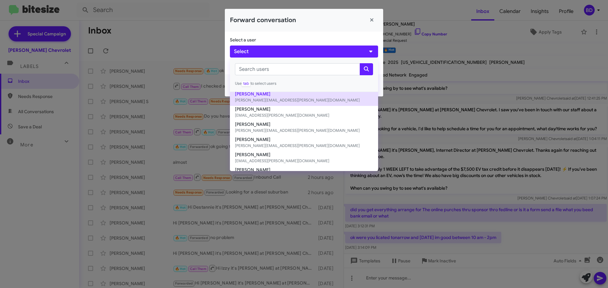
click at [262, 94] on button "[PERSON_NAME] [PERSON_NAME][EMAIL_ADDRESS][PERSON_NAME][DOMAIN_NAME]" at bounding box center [304, 98] width 148 height 15
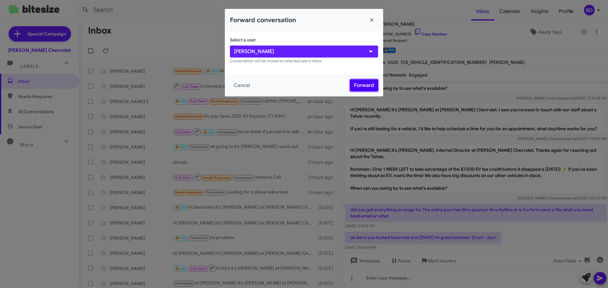
click at [367, 85] on button "Forward" at bounding box center [364, 85] width 28 height 12
